Goal: Information Seeking & Learning: Understand process/instructions

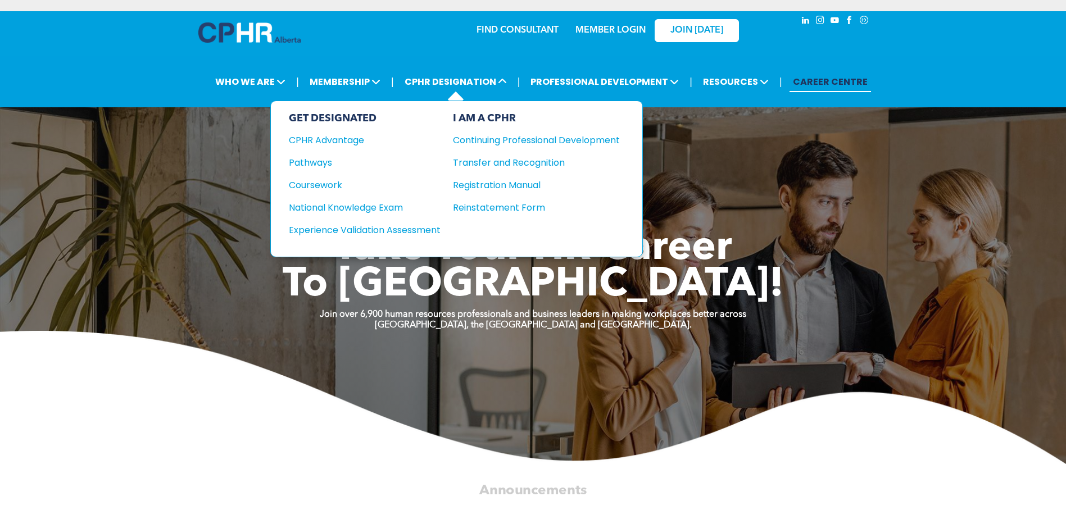
click at [324, 170] on div "GET DESIGNATED CPHR Advantage Pathways Coursework National Knowledge Exam" at bounding box center [365, 178] width 152 height 133
click at [321, 166] on div "Pathways" at bounding box center [357, 163] width 137 height 14
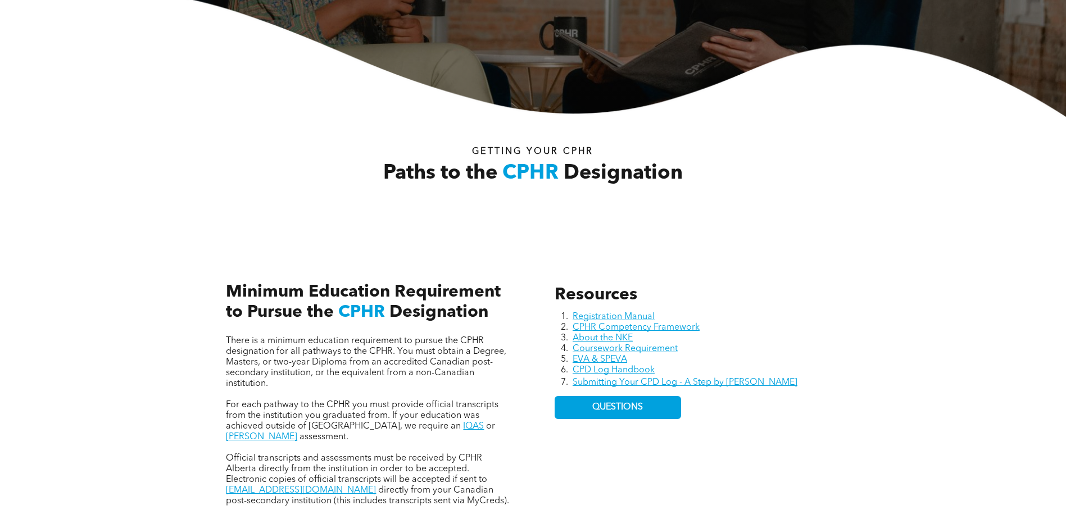
scroll to position [393, 0]
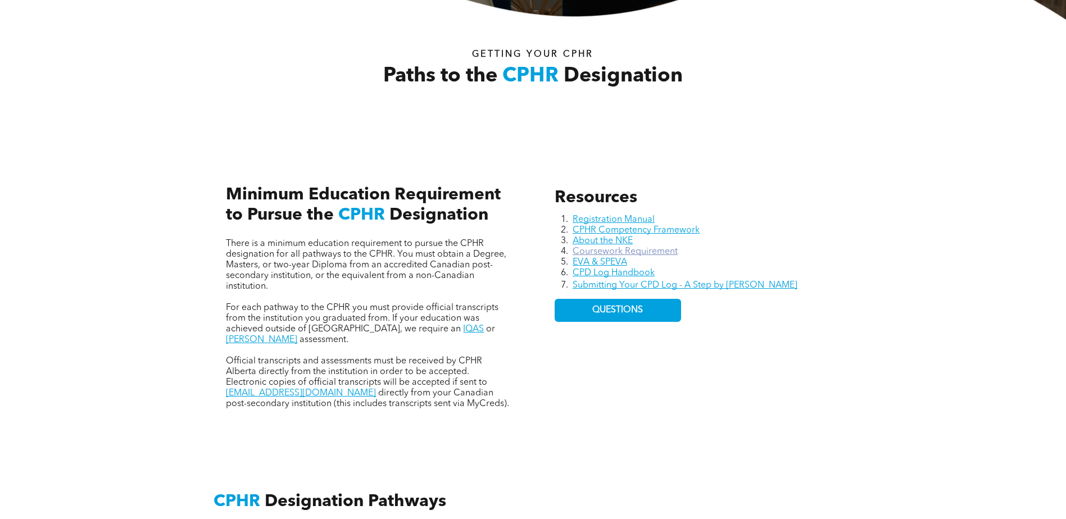
click at [636, 252] on link "Coursework Requirement" at bounding box center [625, 251] width 105 height 9
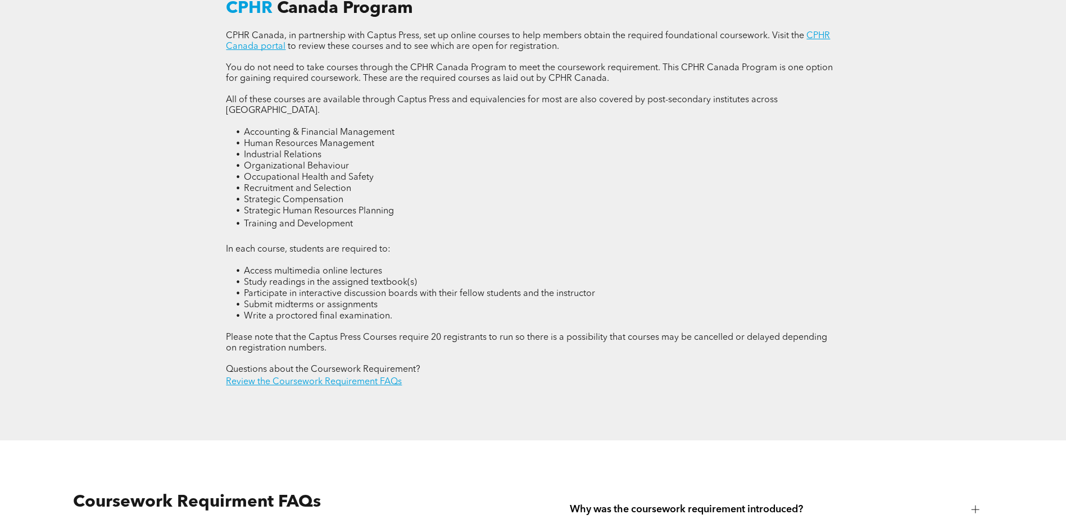
scroll to position [1573, 0]
